Goal: Task Accomplishment & Management: Use online tool/utility

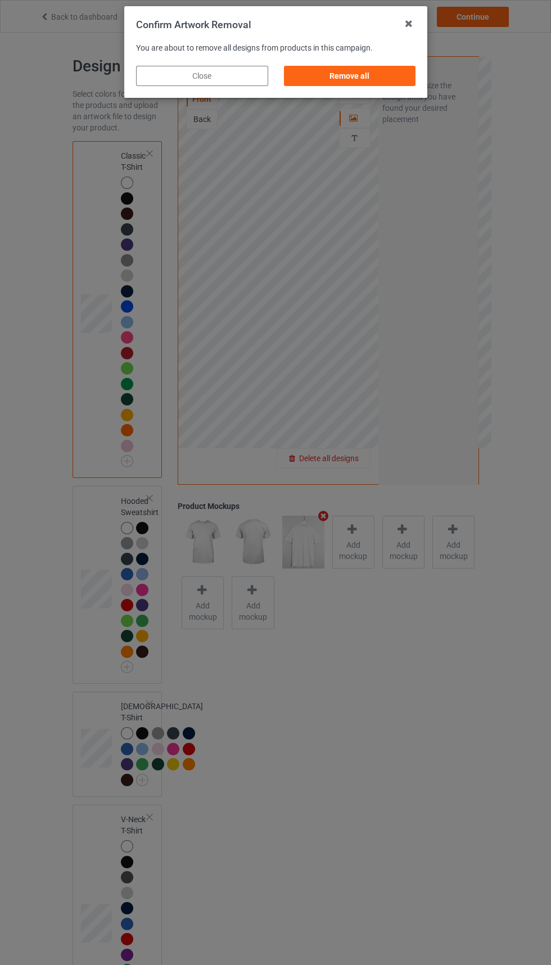
click at [403, 28] on icon at bounding box center [409, 24] width 18 height 18
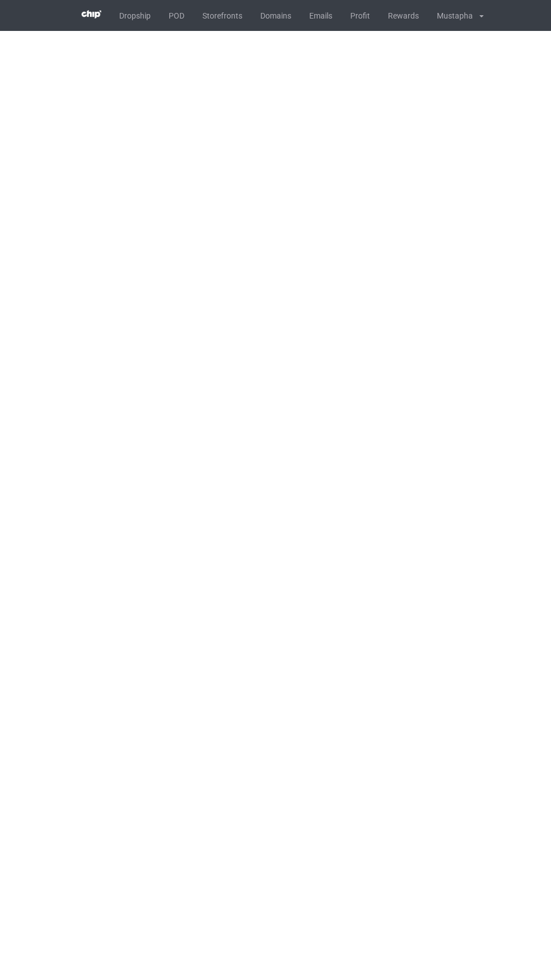
click at [546, 400] on body "Dropship POD Storefronts Domains Emails Profit Rewards Mustapha Settings Logout…" at bounding box center [275, 482] width 551 height 965
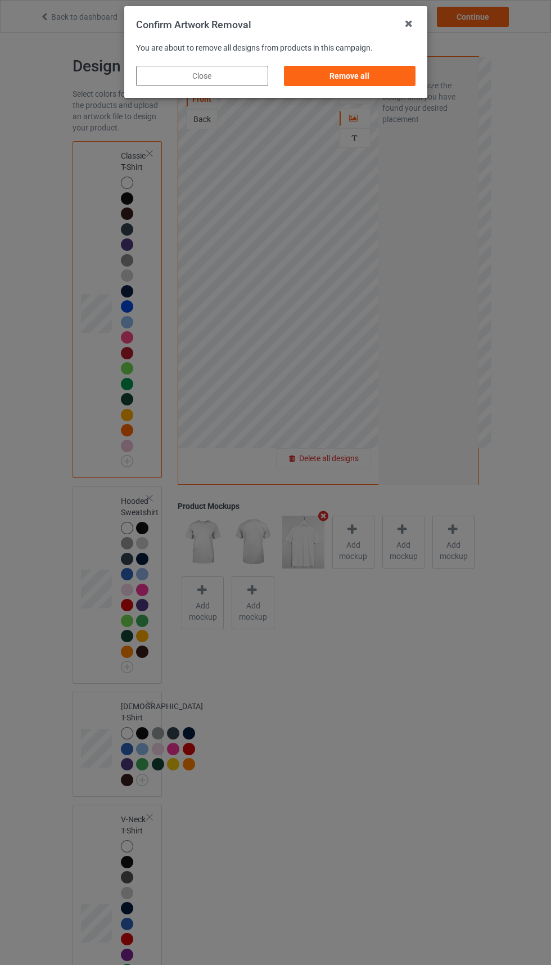
click at [355, 76] on div "Remove all" at bounding box center [349, 76] width 132 height 20
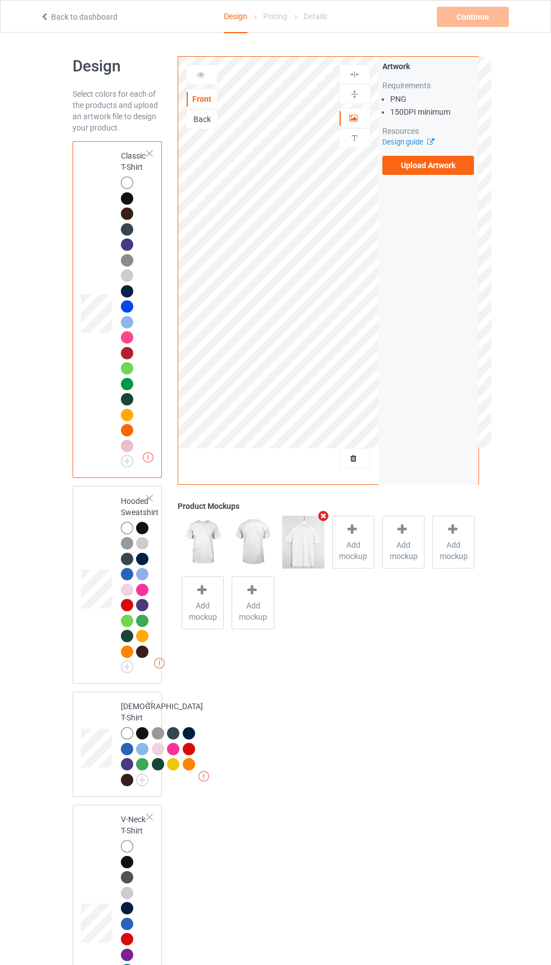
click at [431, 170] on label "Upload Artwork" at bounding box center [428, 165] width 92 height 19
click at [0, 0] on input "Upload Artwork" at bounding box center [0, 0] width 0 height 0
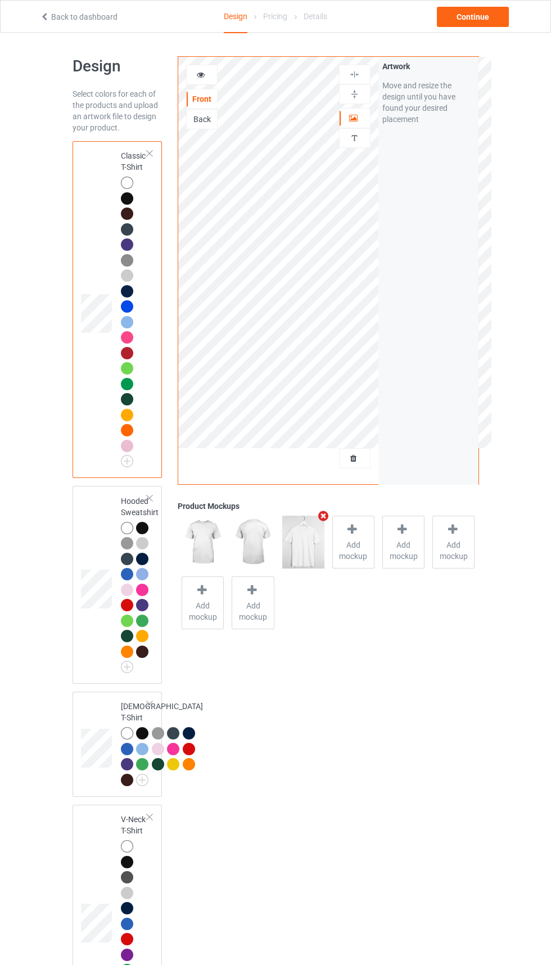
scroll to position [19, 0]
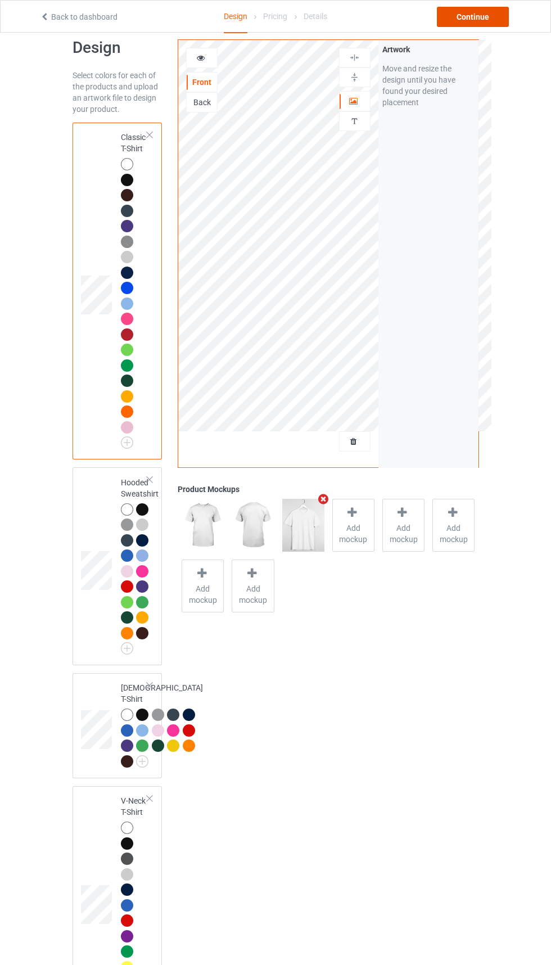
click at [477, 24] on div "Continue" at bounding box center [473, 17] width 72 height 20
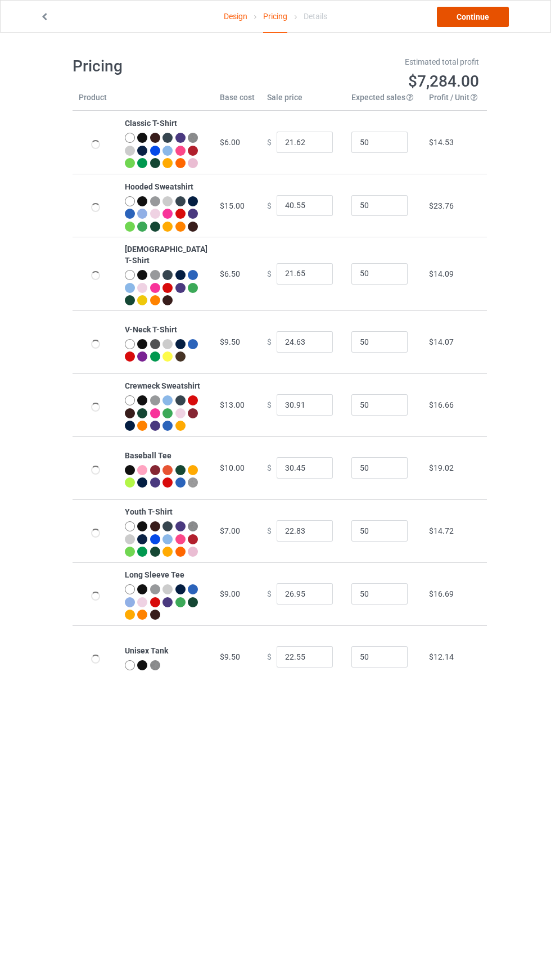
click at [501, 23] on link "Continue" at bounding box center [473, 17] width 72 height 20
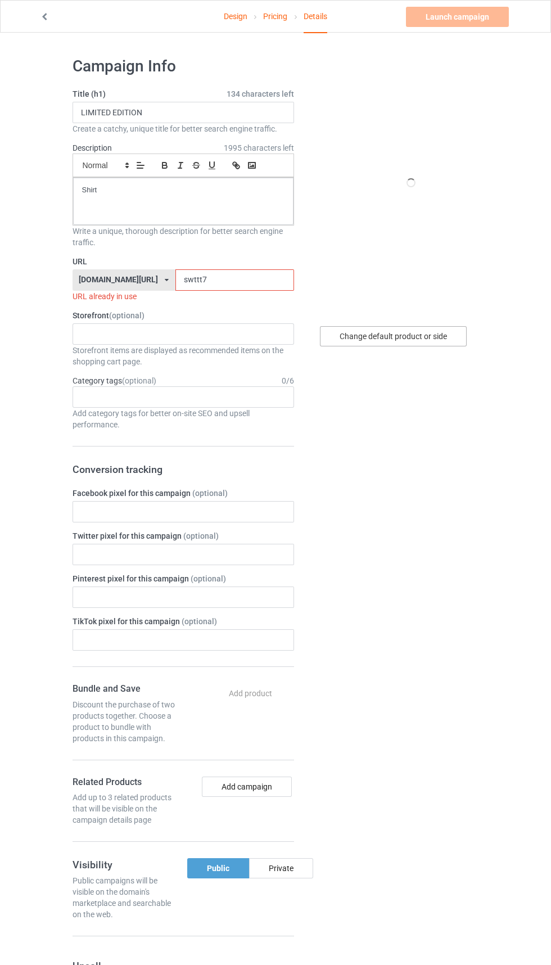
click at [412, 335] on div "Change default product or side" at bounding box center [393, 336] width 147 height 20
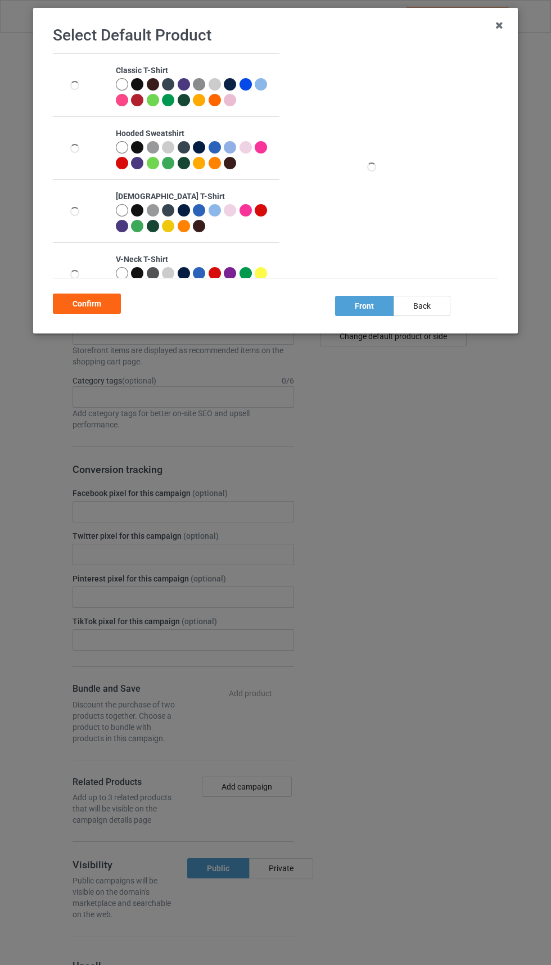
click at [137, 84] on div at bounding box center [137, 84] width 12 height 12
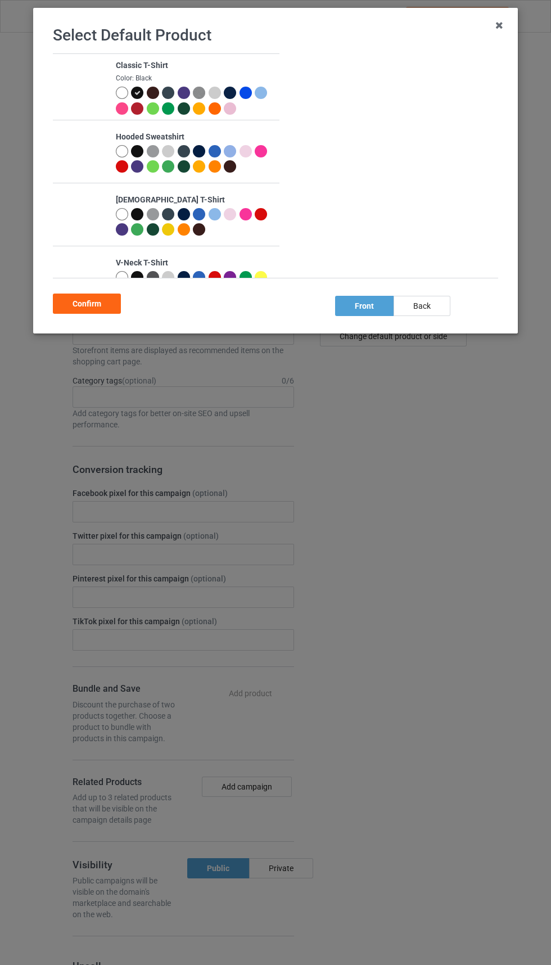
click at [97, 310] on div "Confirm" at bounding box center [87, 304] width 68 height 20
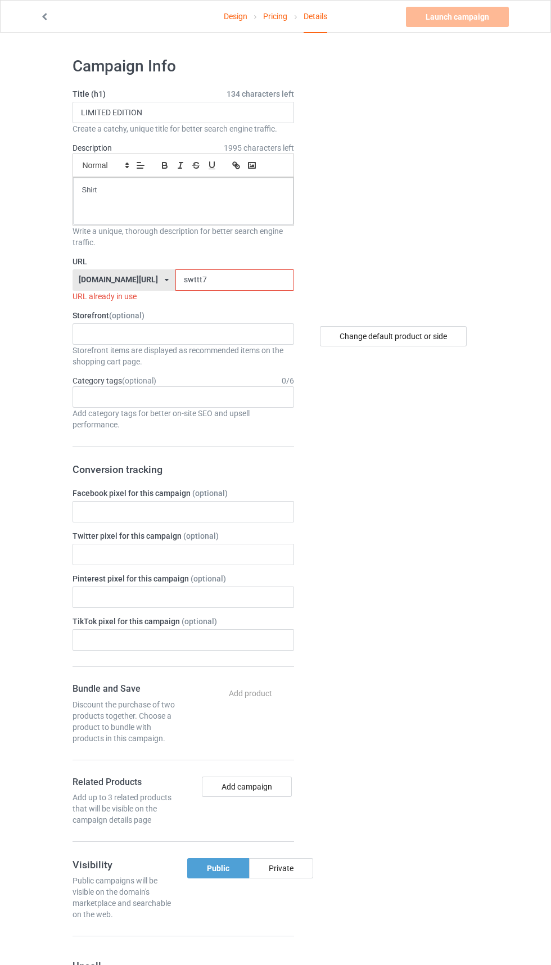
click at [241, 261] on label "URL" at bounding box center [184, 261] width 222 height 11
click at [191, 277] on input "swttt7" at bounding box center [234, 279] width 119 height 21
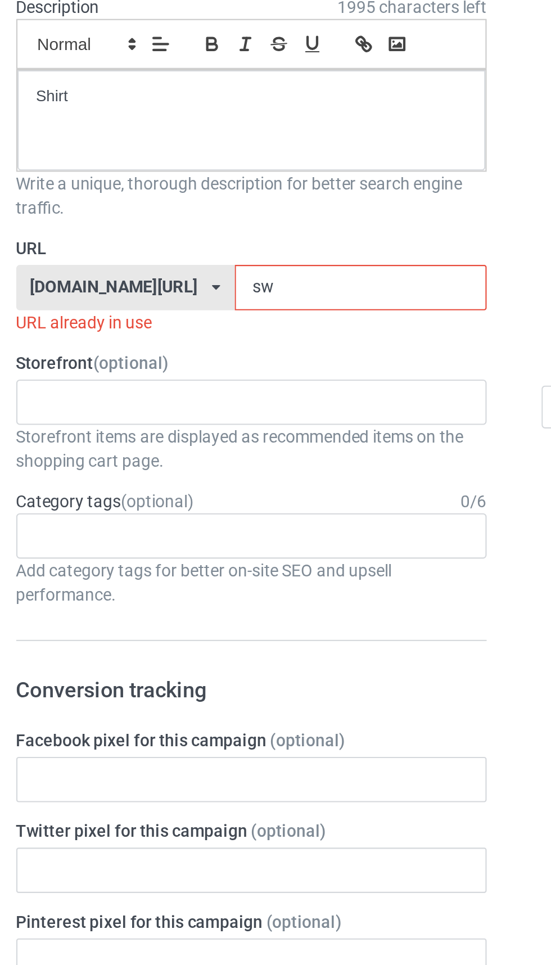
type input "s"
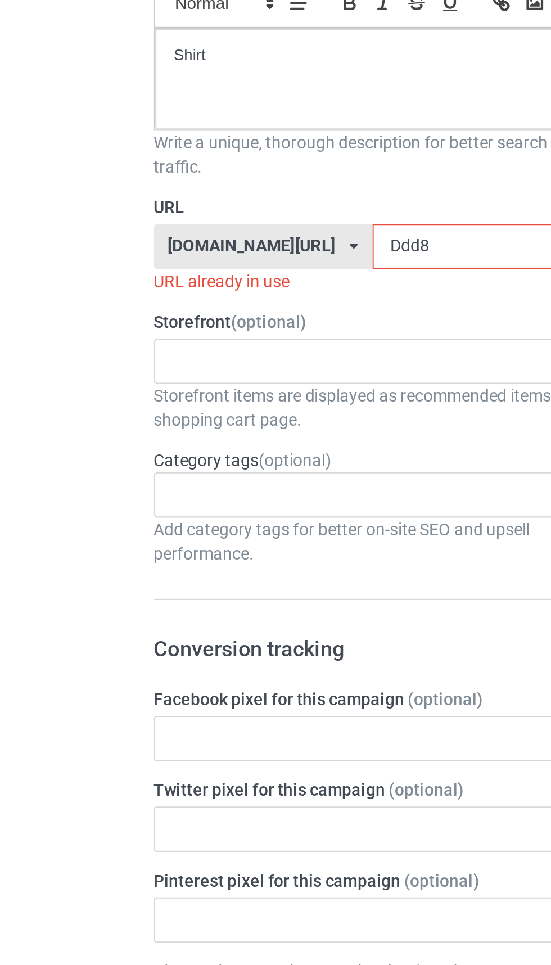
click at [194, 284] on input "Ddd8" at bounding box center [234, 279] width 119 height 21
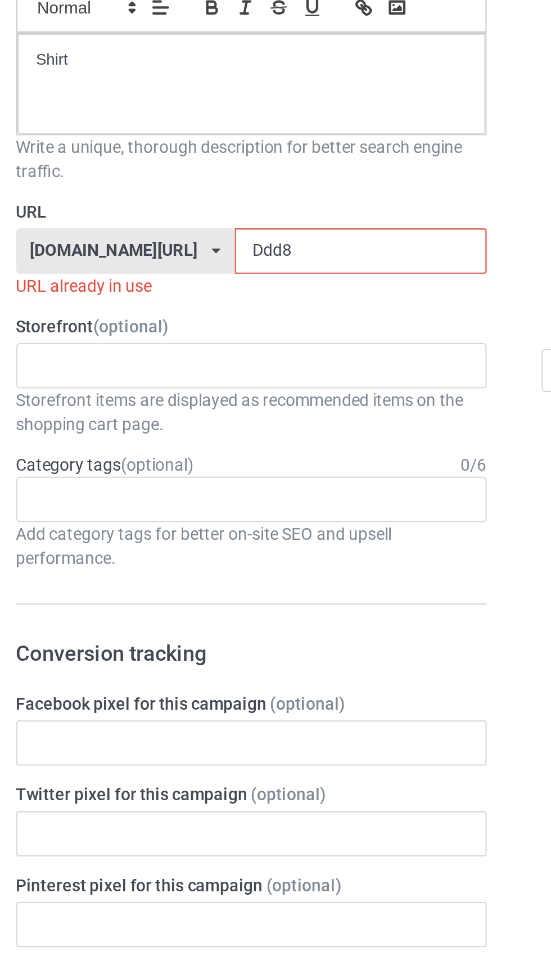
click at [175, 282] on input "Ddd8" at bounding box center [234, 279] width 119 height 21
type input "DddE8"
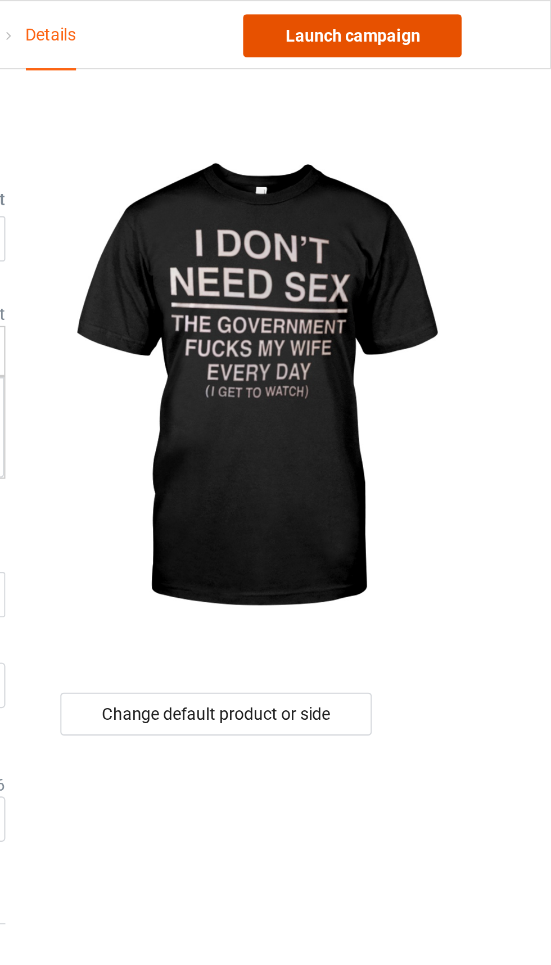
click at [475, 20] on link "Launch campaign" at bounding box center [457, 17] width 103 height 20
